Goal: Transaction & Acquisition: Purchase product/service

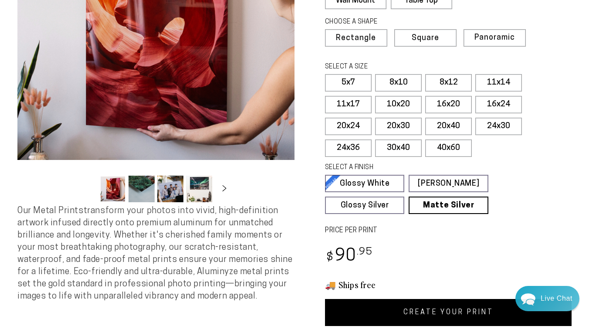
scroll to position [162, 0]
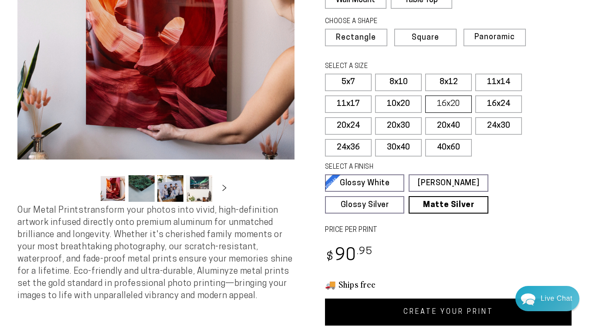
click at [442, 108] on label "16x20" at bounding box center [448, 103] width 47 height 17
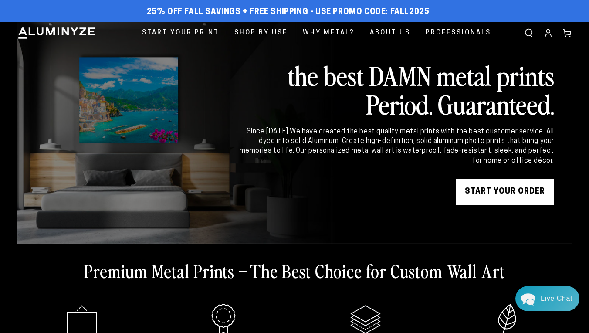
click at [515, 192] on link "START YOUR Order" at bounding box center [505, 192] width 98 height 26
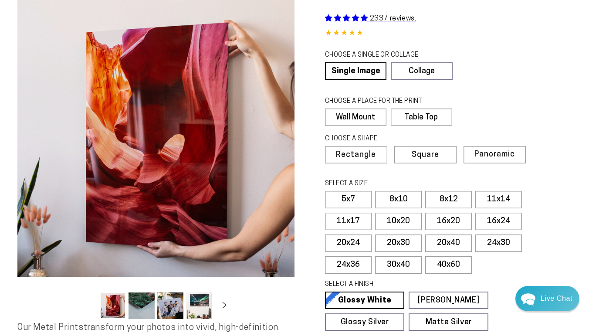
scroll to position [45, 0]
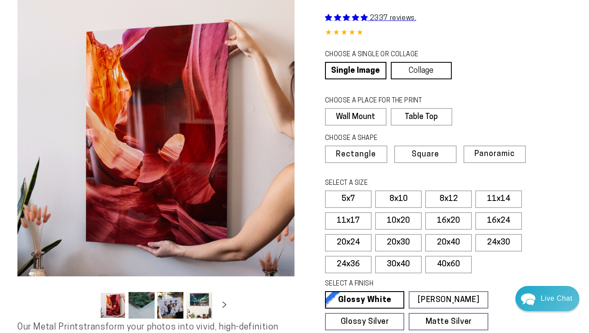
click at [430, 74] on link "Collage" at bounding box center [421, 70] width 61 height 17
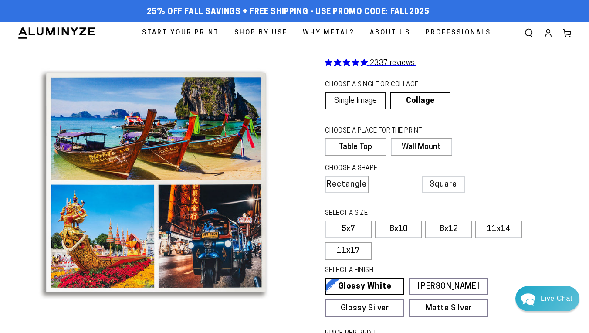
click at [363, 105] on link "Single Image" at bounding box center [355, 100] width 61 height 17
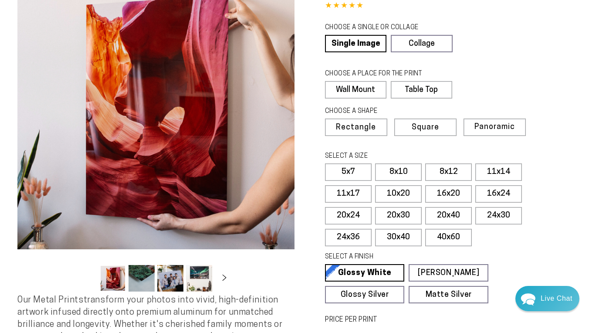
scroll to position [74, 0]
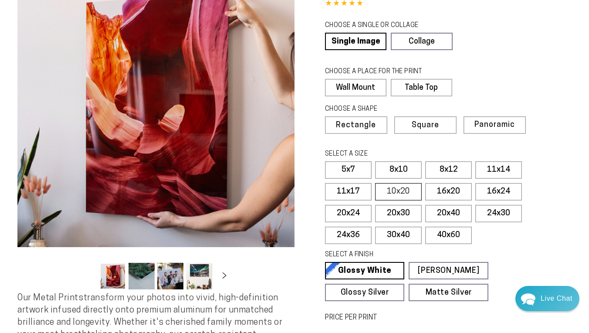
click at [407, 195] on label "10x20" at bounding box center [398, 191] width 47 height 17
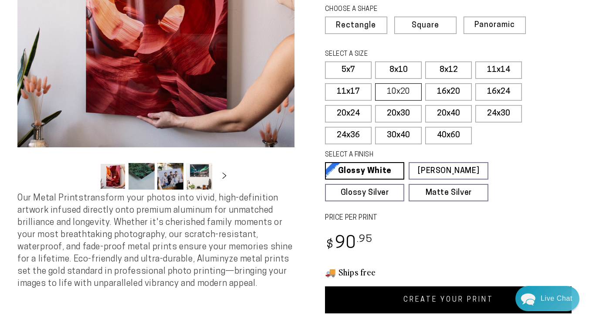
scroll to position [202, 0]
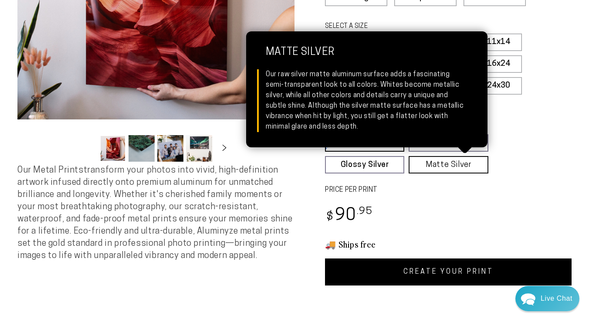
click at [445, 169] on link "Matte Silver Matte Silver Our raw silver matte aluminum surface adds a fascinat…" at bounding box center [447, 164] width 79 height 17
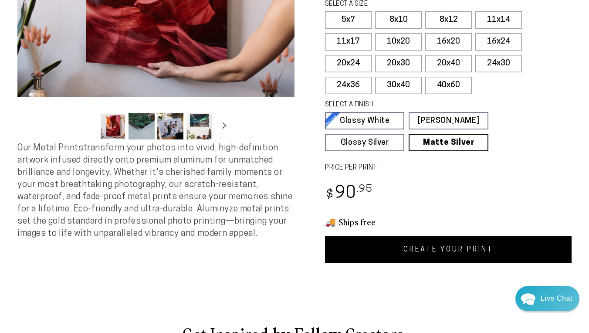
scroll to position [241, 0]
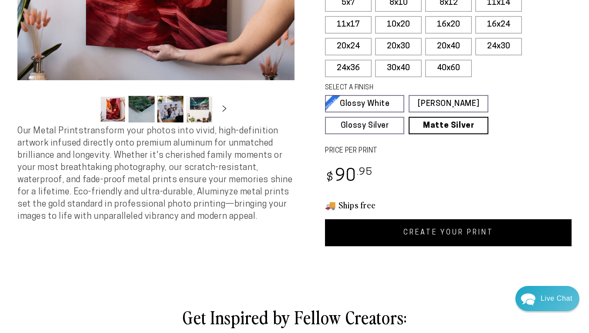
click at [431, 234] on link "CREATE YOUR PRINT" at bounding box center [448, 232] width 246 height 27
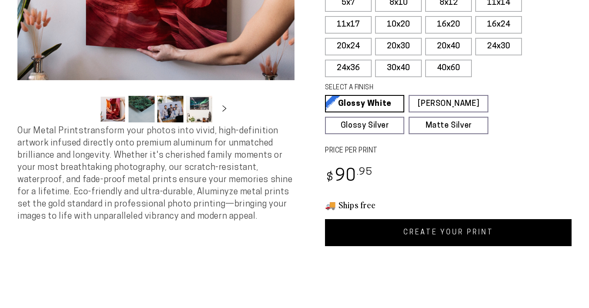
scroll to position [241, 0]
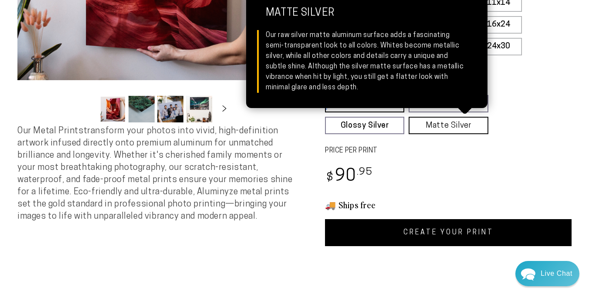
click at [446, 128] on link "Matte Silver Matte Silver Our raw silver matte aluminum surface adds a fascinat…" at bounding box center [447, 125] width 79 height 17
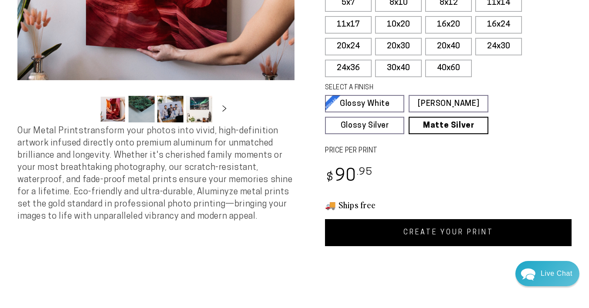
click at [441, 230] on link "CREATE YOUR PRINT" at bounding box center [448, 232] width 246 height 27
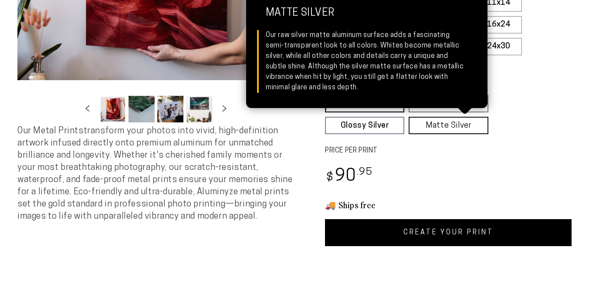
click at [444, 125] on link "Matte Silver Matte Silver Our raw silver matte aluminum surface adds a fascinat…" at bounding box center [447, 125] width 79 height 17
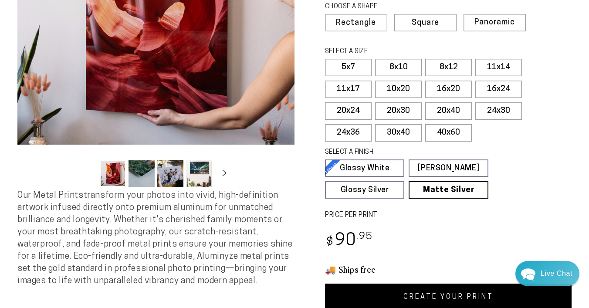
scroll to position [174, 0]
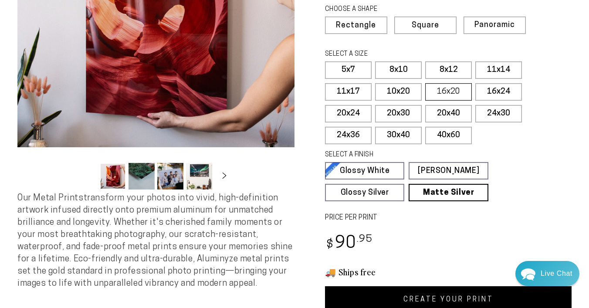
click at [442, 94] on label "16x20" at bounding box center [448, 91] width 47 height 17
click at [506, 92] on label "16x24" at bounding box center [498, 91] width 47 height 17
click at [362, 94] on label "11x17" at bounding box center [348, 91] width 47 height 17
click at [459, 297] on link "CREATE YOUR PRINT" at bounding box center [448, 299] width 246 height 27
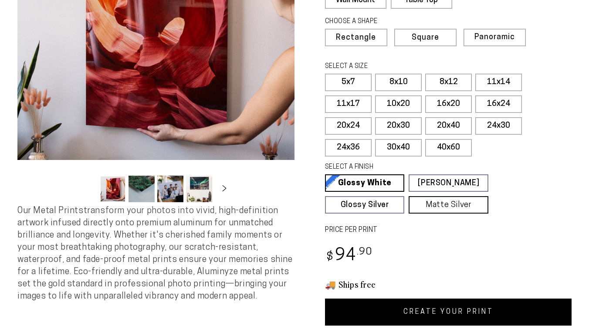
scroll to position [174, 0]
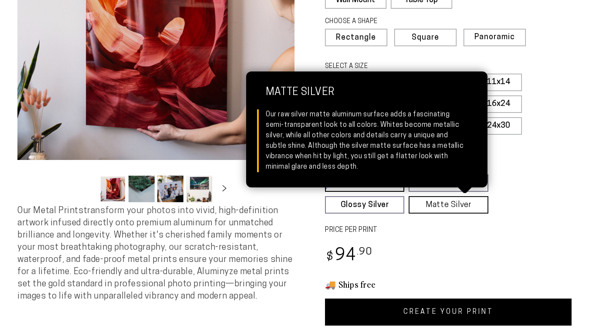
click at [455, 209] on link "Matte Silver Matte Silver Our raw silver matte aluminum surface adds a fascinat…" at bounding box center [447, 204] width 79 height 17
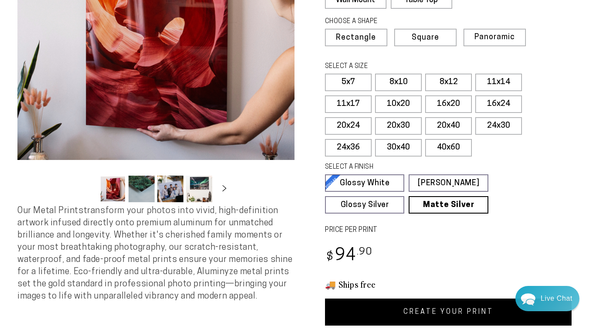
click at [450, 310] on link "CREATE YOUR PRINT" at bounding box center [448, 311] width 246 height 27
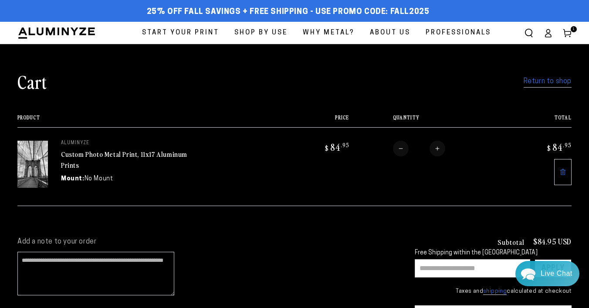
click at [542, 82] on link "Return to shop" at bounding box center [547, 81] width 48 height 13
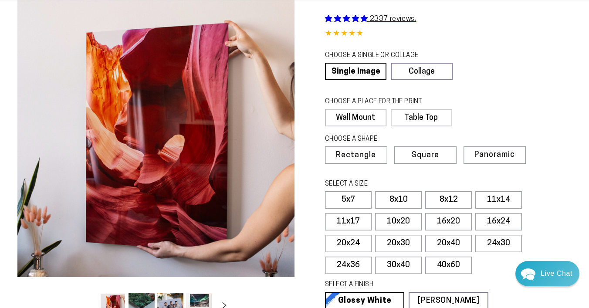
scroll to position [42, 0]
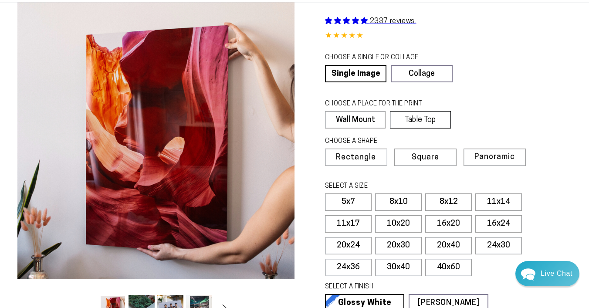
click at [427, 117] on label "Table Top" at bounding box center [420, 119] width 61 height 17
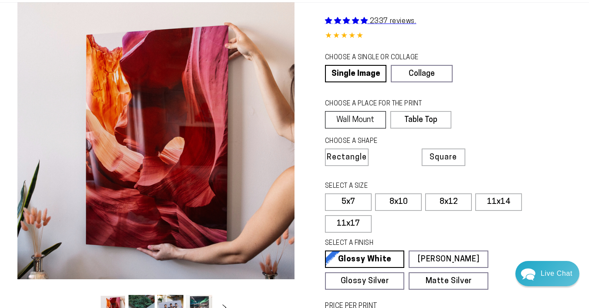
click at [372, 121] on label "Wall Mount" at bounding box center [355, 119] width 61 height 17
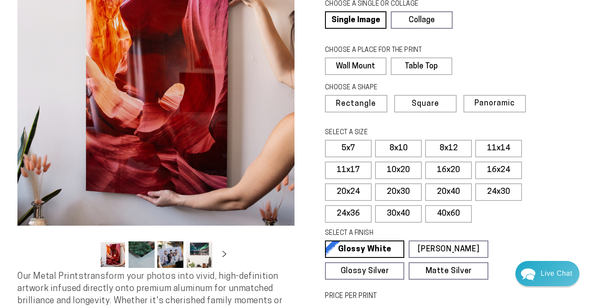
scroll to position [98, 0]
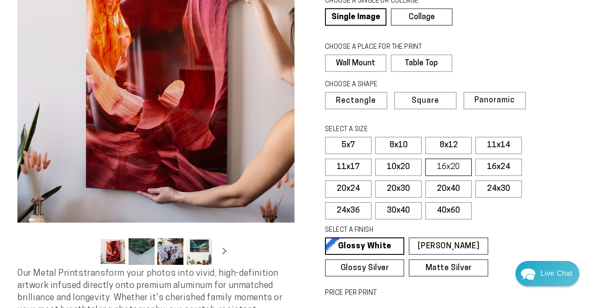
click at [443, 170] on label "16x20" at bounding box center [448, 167] width 47 height 17
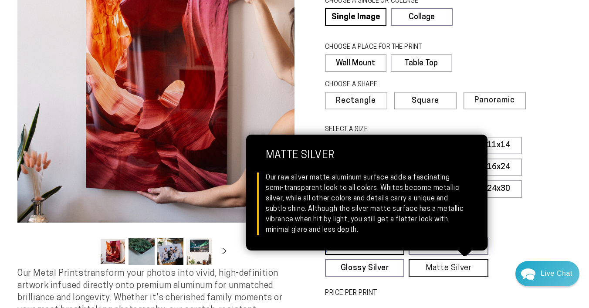
click at [442, 267] on link "Matte Silver Matte Silver Our raw silver matte aluminum surface adds a fascinat…" at bounding box center [447, 267] width 79 height 17
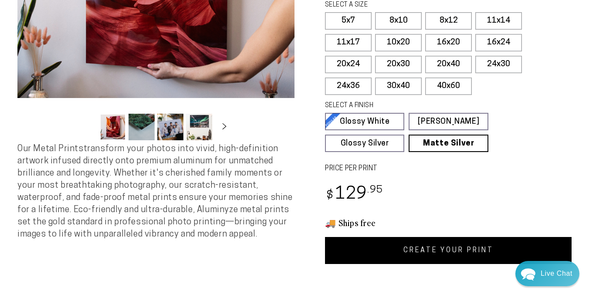
scroll to position [225, 0]
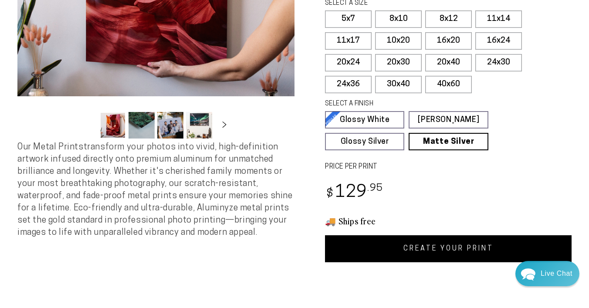
click at [451, 253] on link "CREATE YOUR PRINT" at bounding box center [448, 248] width 246 height 27
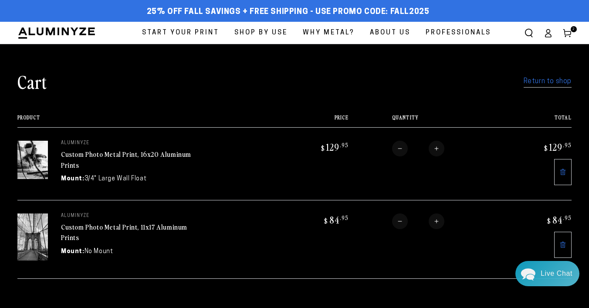
click at [553, 83] on link "Return to shop" at bounding box center [547, 81] width 48 height 13
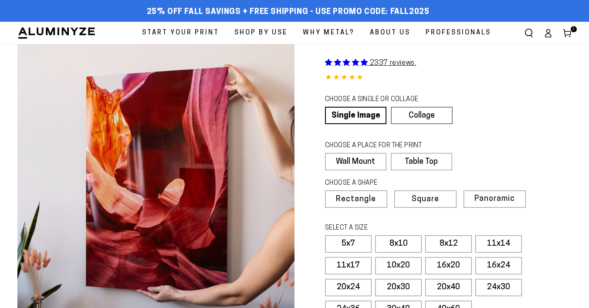
scroll to position [54, 0]
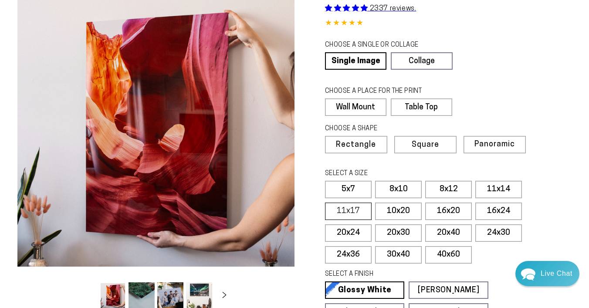
click at [367, 211] on label "11x17" at bounding box center [348, 210] width 47 height 17
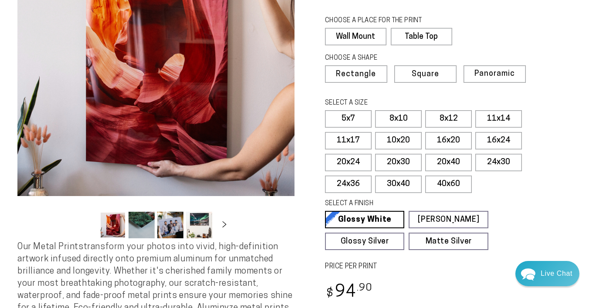
scroll to position [155, 0]
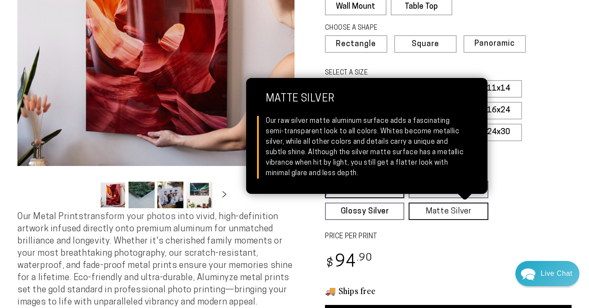
click at [453, 210] on link "Matte Silver Matte Silver Our raw silver matte aluminum surface adds a fascinat…" at bounding box center [447, 210] width 79 height 17
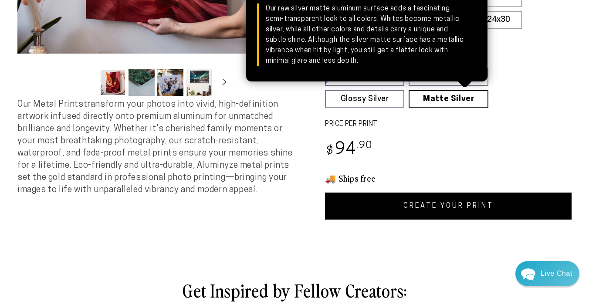
scroll to position [274, 0]
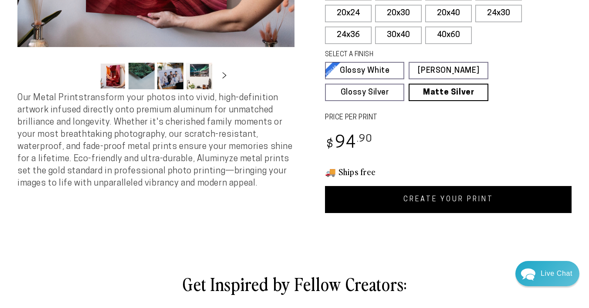
click at [460, 198] on link "CREATE YOUR PRINT" at bounding box center [448, 199] width 246 height 27
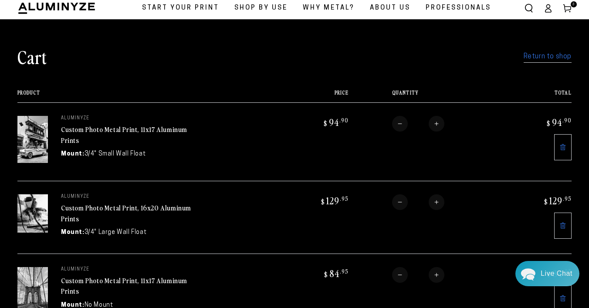
scroll to position [23, 0]
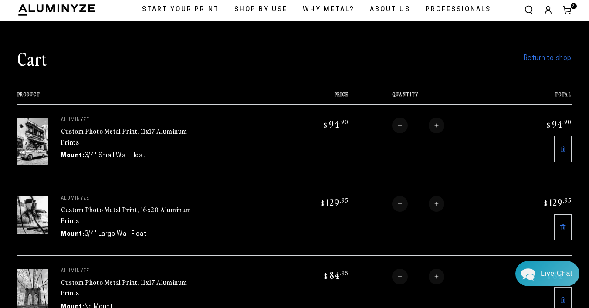
click at [546, 59] on link "Return to shop" at bounding box center [547, 58] width 48 height 13
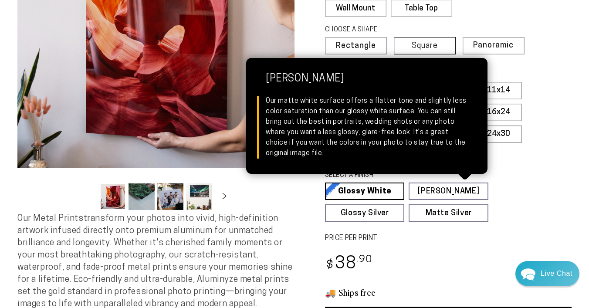
scroll to position [159, 0]
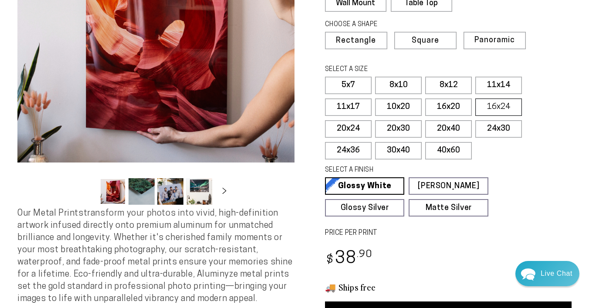
click at [493, 109] on label "16x24" at bounding box center [498, 106] width 47 height 17
click at [457, 106] on label "16x20" at bounding box center [448, 106] width 47 height 17
click at [403, 109] on label "10x20" at bounding box center [398, 106] width 47 height 17
click at [498, 88] on label "11x14" at bounding box center [498, 85] width 47 height 17
click at [355, 107] on label "11x17" at bounding box center [348, 106] width 47 height 17
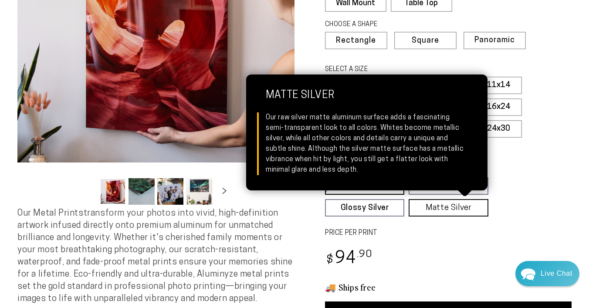
click at [464, 212] on link "Matte Silver Matte Silver Our raw silver matte aluminum surface adds a fascinat…" at bounding box center [447, 207] width 79 height 17
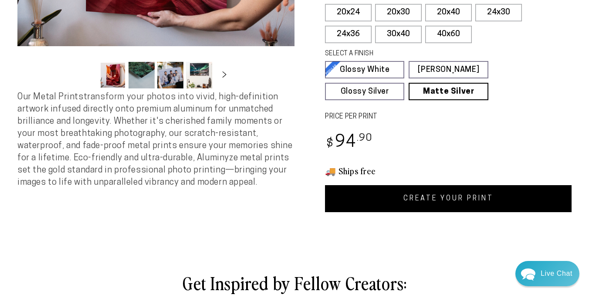
scroll to position [284, 0]
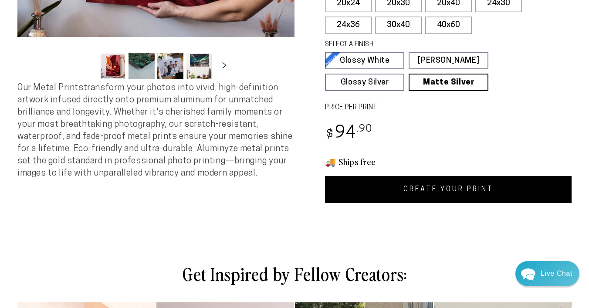
click at [460, 187] on link "CREATE YOUR PRINT" at bounding box center [448, 189] width 246 height 27
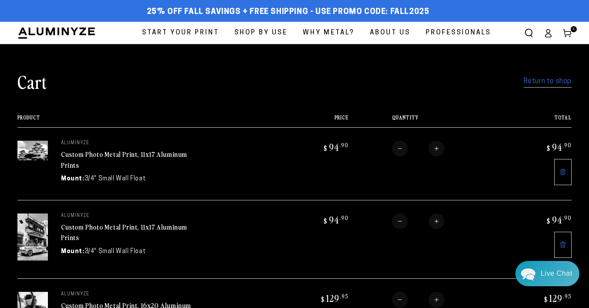
click at [541, 84] on link "Return to shop" at bounding box center [547, 81] width 48 height 13
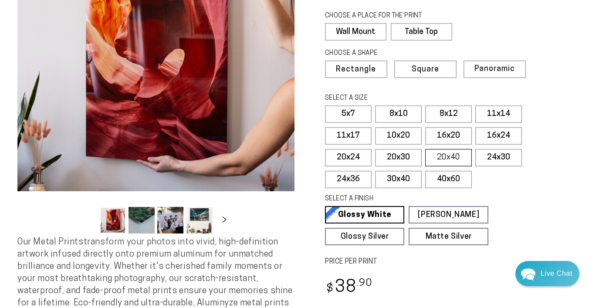
scroll to position [134, 0]
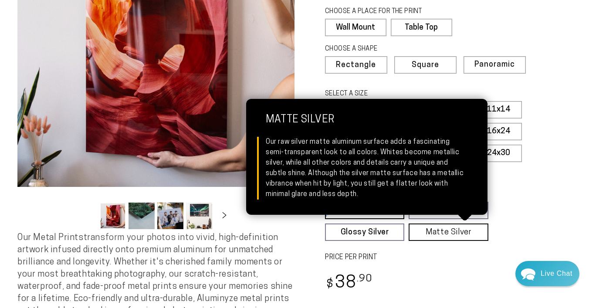
click at [451, 235] on link "Matte Silver Matte Silver Our raw silver matte aluminum surface adds a fascinat…" at bounding box center [447, 231] width 79 height 17
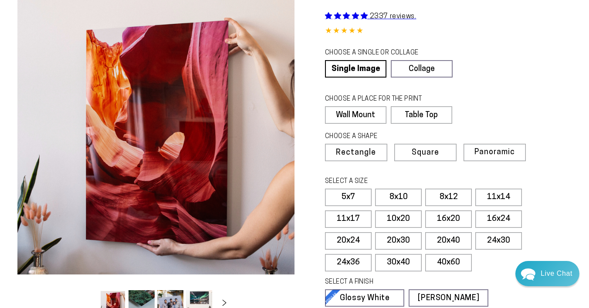
scroll to position [51, 0]
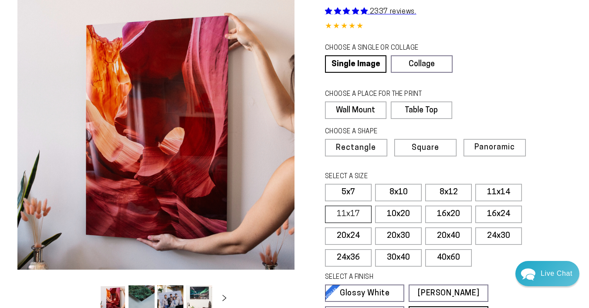
click at [365, 213] on label "11x17" at bounding box center [348, 214] width 47 height 17
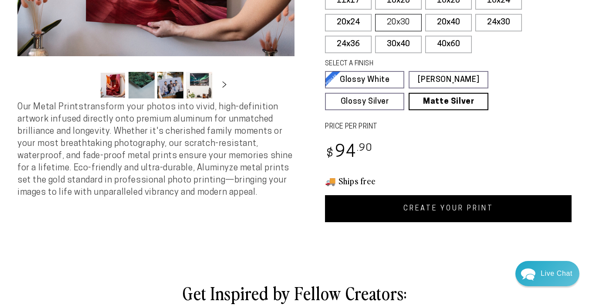
scroll to position [268, 0]
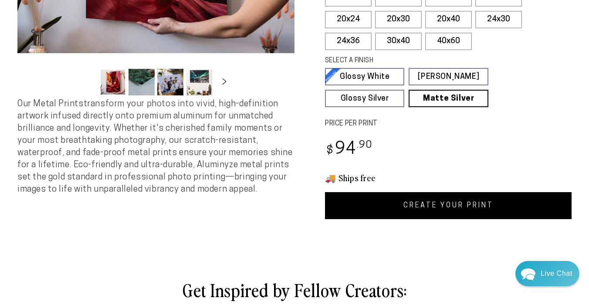
click at [442, 209] on link "CREATE YOUR PRINT" at bounding box center [448, 205] width 246 height 27
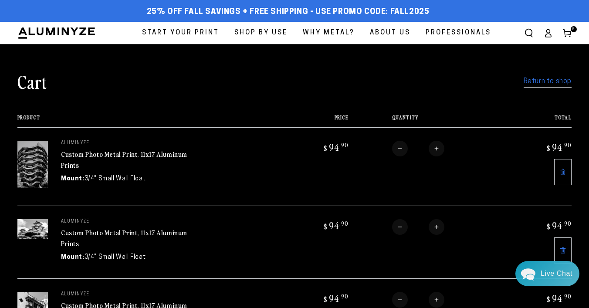
click at [556, 83] on link "Return to shop" at bounding box center [547, 81] width 48 height 13
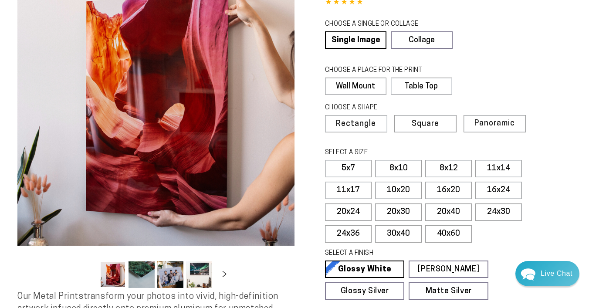
scroll to position [77, 0]
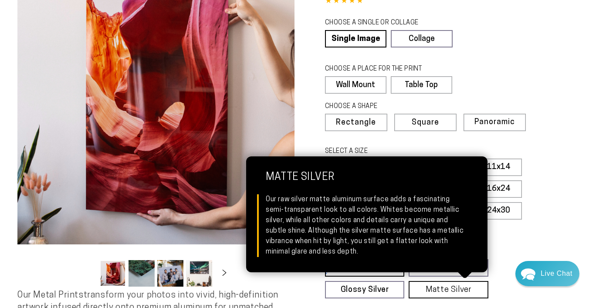
click at [449, 292] on link "Matte Silver Matte Silver Our raw silver matte aluminum surface adds a fascinat…" at bounding box center [447, 289] width 79 height 17
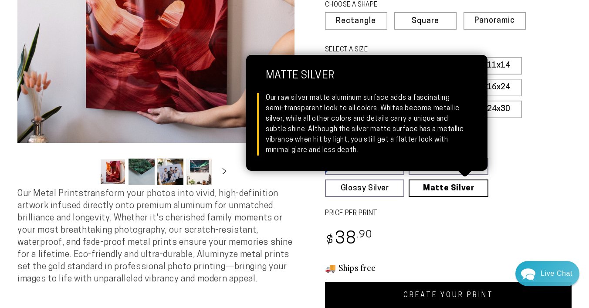
scroll to position [235, 0]
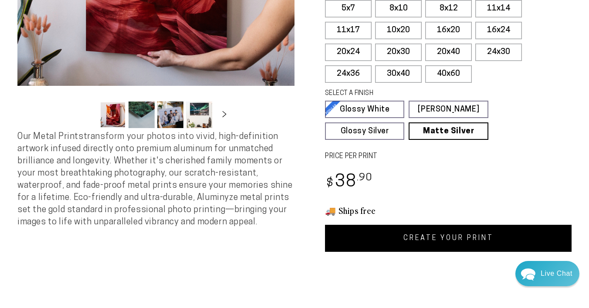
click at [477, 243] on link "CREATE YOUR PRINT" at bounding box center [448, 238] width 246 height 27
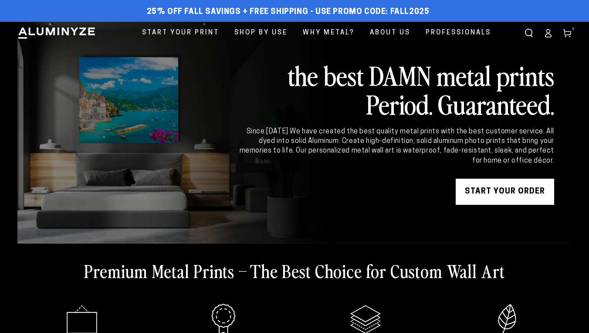
click at [567, 32] on icon at bounding box center [567, 33] width 9 height 9
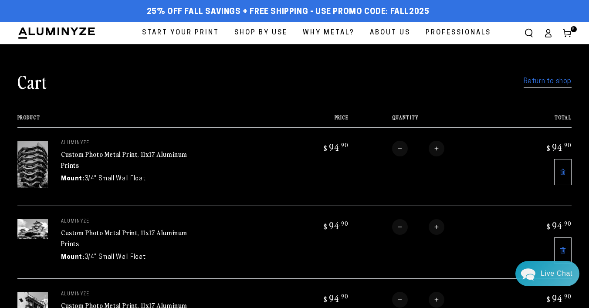
click at [562, 75] on link "Return to shop" at bounding box center [547, 81] width 48 height 13
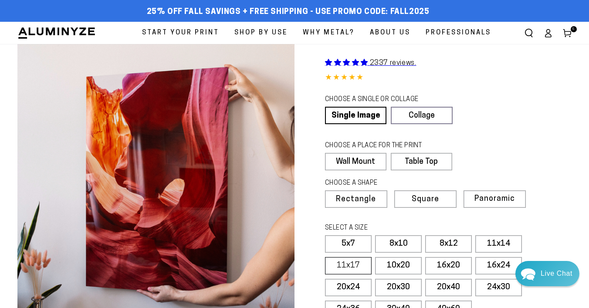
click at [361, 267] on label "11x17" at bounding box center [348, 265] width 47 height 17
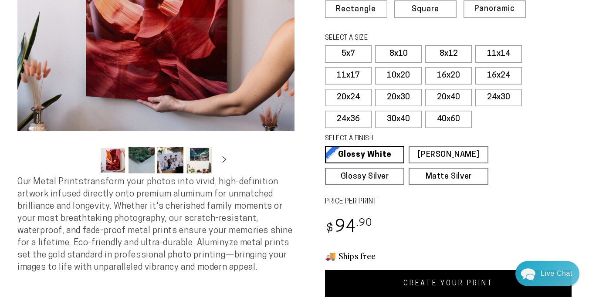
scroll to position [192, 0]
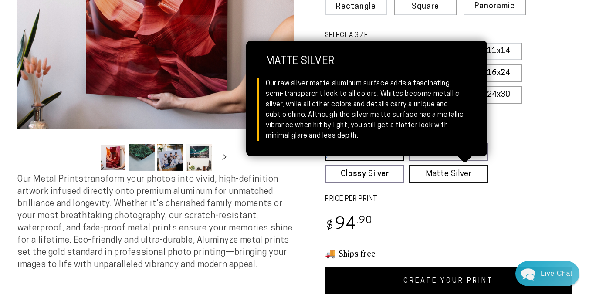
click at [448, 174] on link "Matte Silver Matte Silver Our raw silver matte aluminum surface adds a fascinat…" at bounding box center [447, 173] width 79 height 17
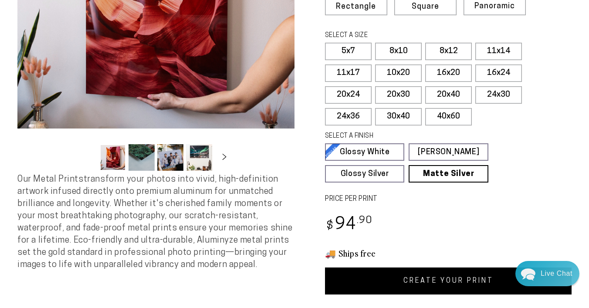
click at [454, 281] on link "CREATE YOUR PRINT" at bounding box center [448, 280] width 246 height 27
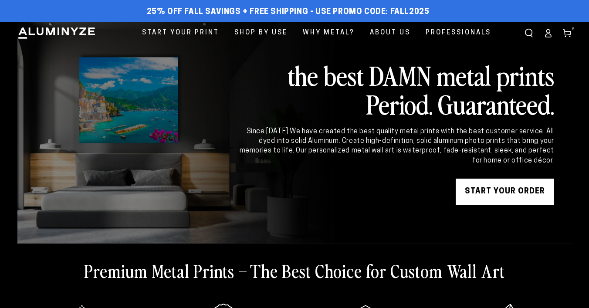
click at [569, 39] on link "Cart 5 5 items" at bounding box center [566, 33] width 19 height 19
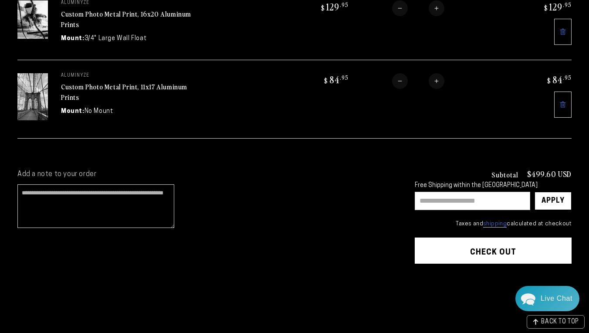
scroll to position [371, 0]
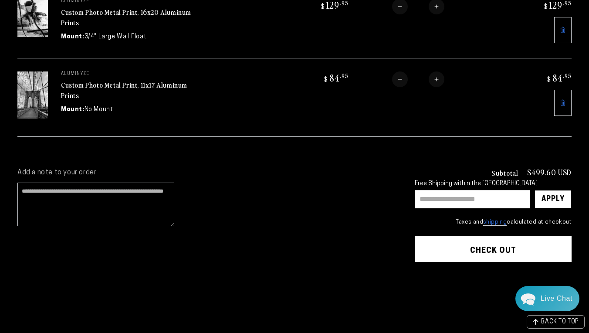
click at [467, 203] on input "text" at bounding box center [472, 199] width 115 height 18
click at [554, 200] on div "Apply" at bounding box center [552, 198] width 23 height 17
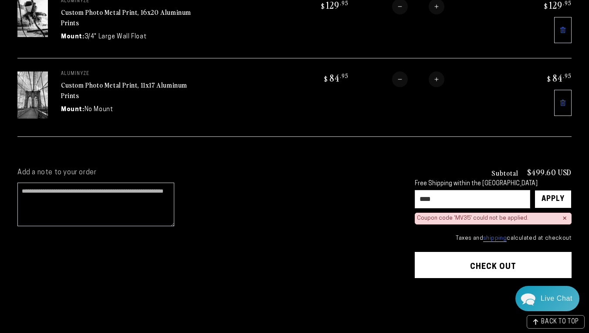
click at [468, 196] on input "****" at bounding box center [472, 199] width 115 height 18
click at [555, 197] on div "Apply" at bounding box center [552, 198] width 23 height 17
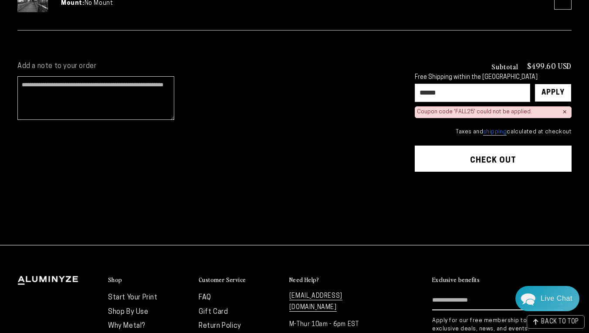
scroll to position [471, 0]
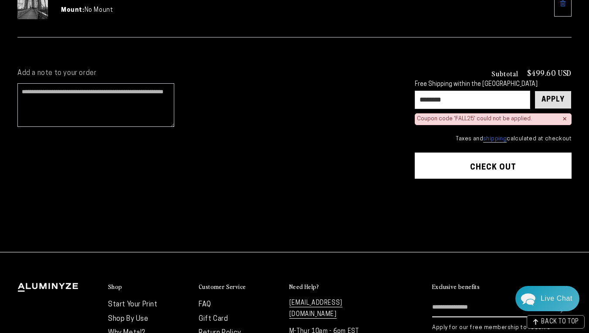
type input "********"
click at [550, 100] on div "Apply" at bounding box center [552, 99] width 23 height 17
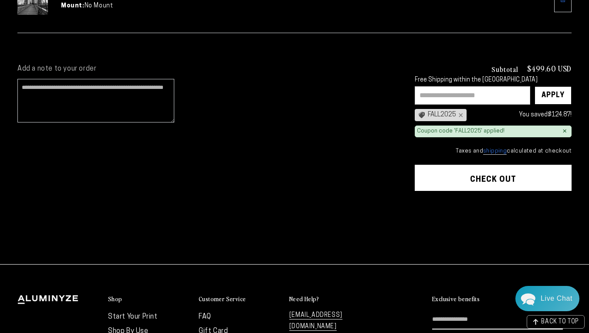
scroll to position [459, 0]
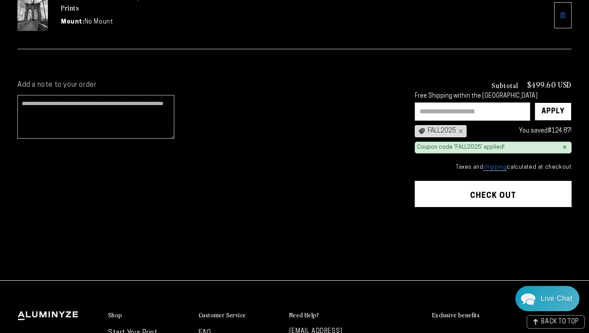
click at [448, 109] on input "text" at bounding box center [472, 111] width 115 height 18
type input "****"
click at [540, 114] on div "Apply" at bounding box center [552, 111] width 37 height 18
click at [457, 114] on input "text" at bounding box center [472, 111] width 115 height 18
type input "**********"
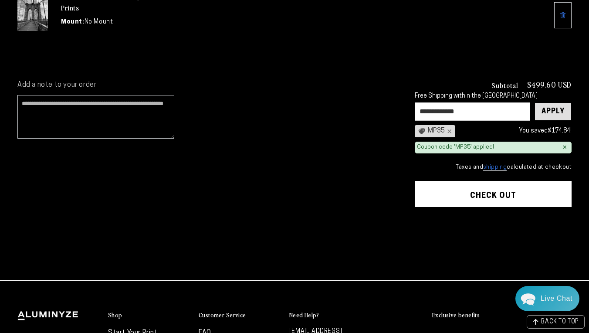
click at [544, 115] on div "Apply" at bounding box center [552, 111] width 23 height 17
click at [479, 114] on input "text" at bounding box center [472, 111] width 115 height 18
type input "****"
click at [545, 112] on div "Apply" at bounding box center [552, 111] width 23 height 17
click at [483, 131] on div "×" at bounding box center [479, 131] width 7 height 7
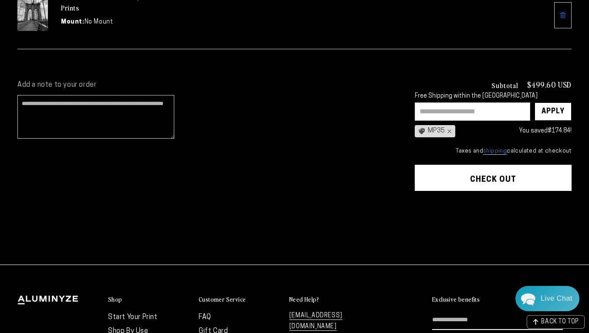
click at [474, 114] on input "text" at bounding box center [472, 111] width 115 height 18
type input "**********"
click at [557, 112] on div "Apply" at bounding box center [552, 111] width 23 height 17
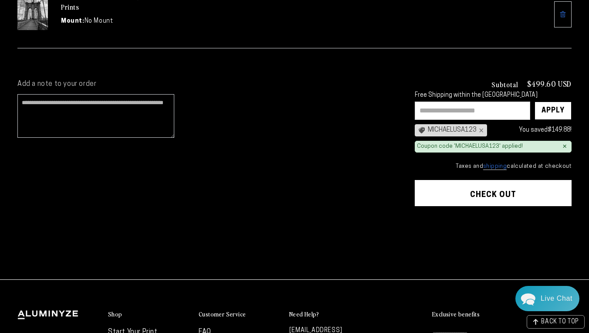
scroll to position [456, 0]
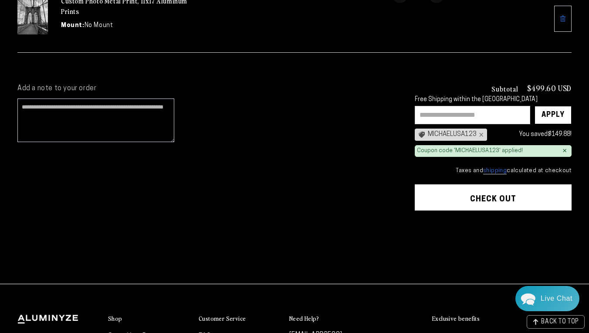
click at [563, 149] on div "×" at bounding box center [564, 150] width 4 height 7
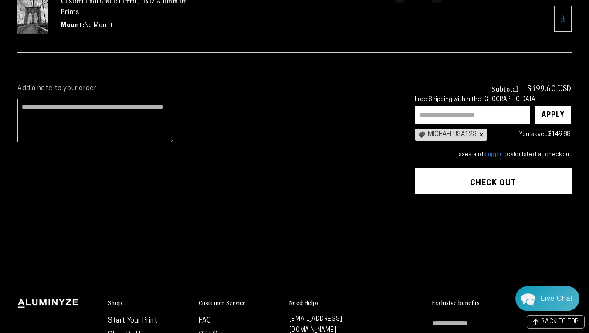
click at [483, 135] on div "×" at bounding box center [479, 134] width 7 height 7
click at [439, 116] on input "text" at bounding box center [472, 115] width 115 height 18
type input "*****"
click at [549, 111] on div "Apply" at bounding box center [552, 114] width 23 height 17
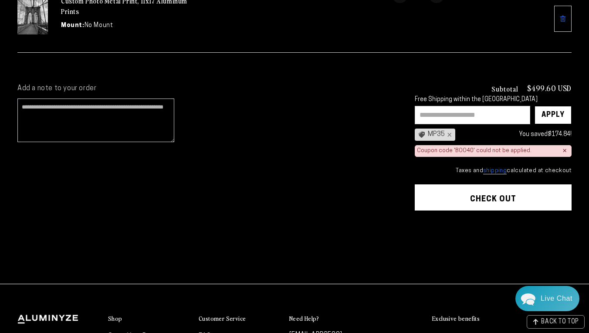
click at [564, 150] on div "×" at bounding box center [564, 150] width 4 height 7
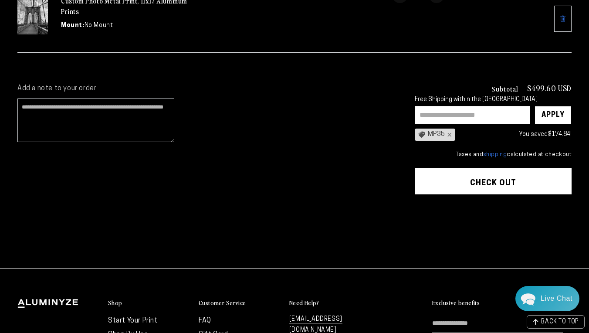
click at [439, 116] on input "text" at bounding box center [472, 115] width 115 height 18
type input "*****"
click at [549, 118] on div "Apply" at bounding box center [552, 114] width 23 height 17
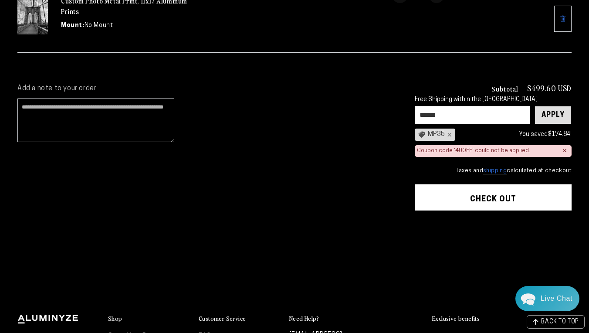
type input "******"
click at [543, 112] on div "Apply" at bounding box center [552, 114] width 23 height 17
click at [564, 150] on div "×" at bounding box center [564, 150] width 4 height 7
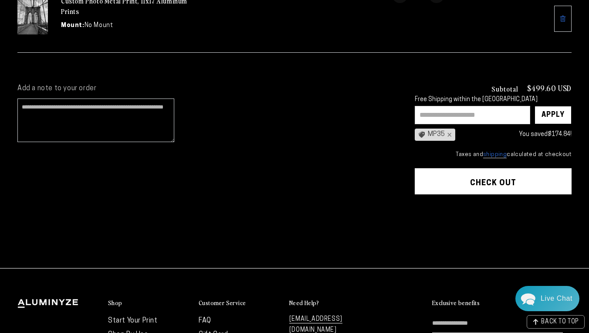
click at [481, 180] on button "Check out" at bounding box center [493, 181] width 157 height 26
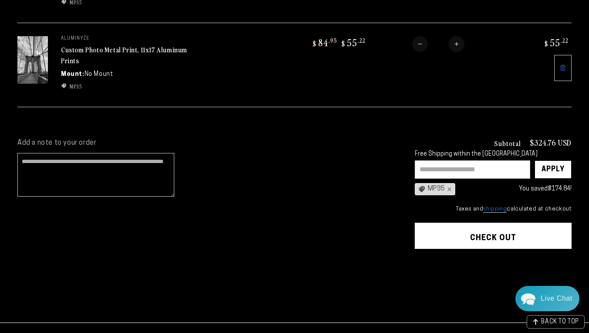
scroll to position [465, 0]
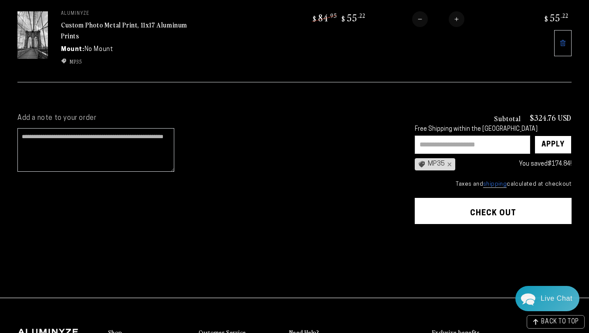
click at [439, 148] on input "text" at bounding box center [472, 144] width 115 height 18
type input "**********"
click at [548, 142] on div "Apply" at bounding box center [552, 144] width 23 height 17
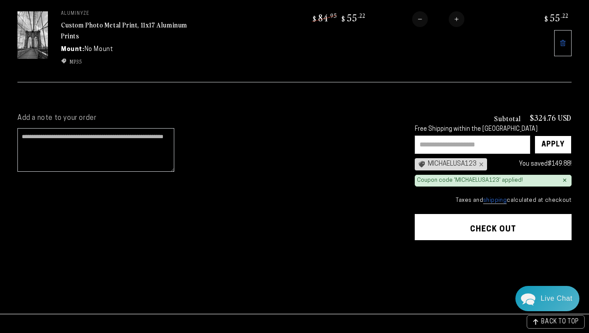
click at [445, 229] on button "Check out" at bounding box center [493, 227] width 157 height 26
